Goal: Transaction & Acquisition: Purchase product/service

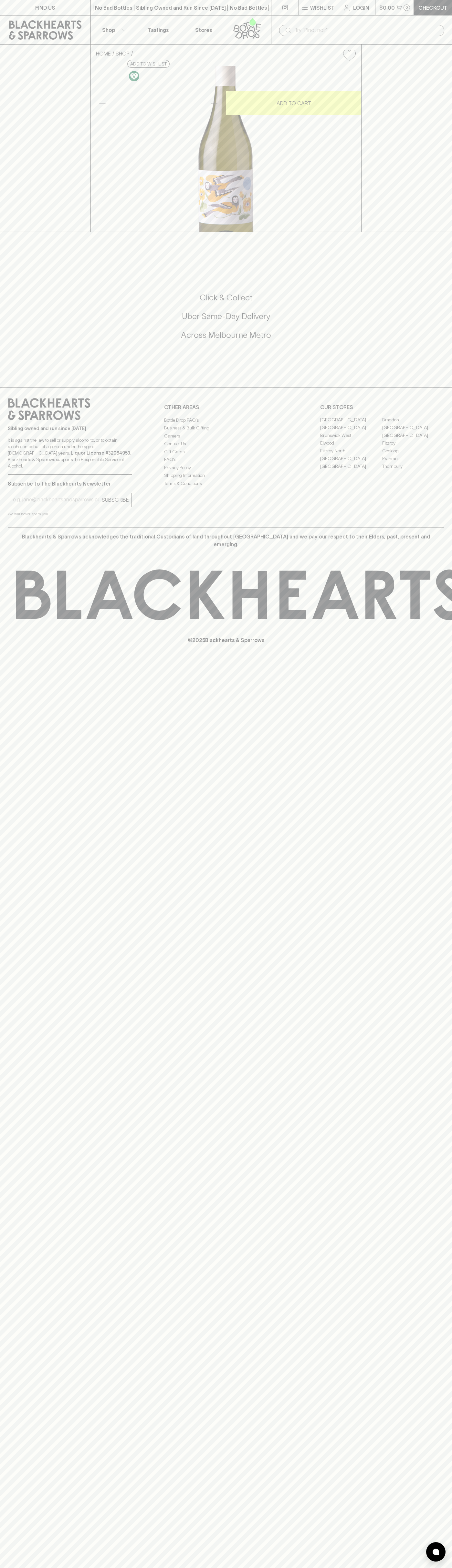
click at [91, 23] on button "Shop" at bounding box center [113, 29] width 45 height 29
click at [436, 519] on div at bounding box center [226, 784] width 452 height 1568
click at [191, 1567] on html "FIND US | No Bad Bottles | Sibling Owned and Run Since [DATE] | No Bad Bottles …" at bounding box center [226, 784] width 452 height 1568
click at [12, 1431] on div at bounding box center [226, 784] width 452 height 1568
